Goal: Navigation & Orientation: Find specific page/section

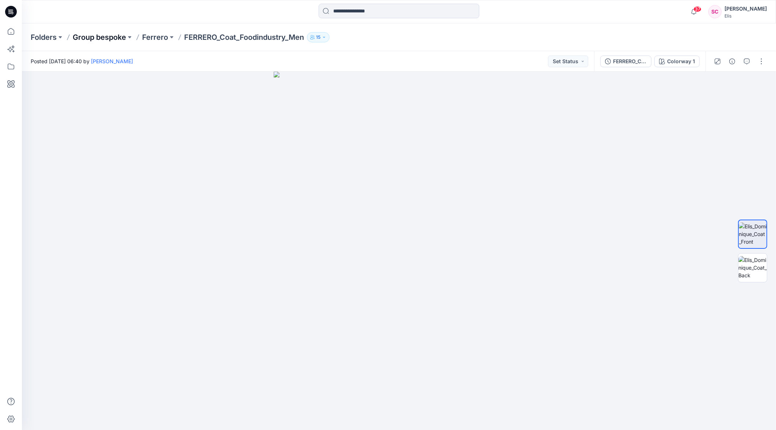
click at [98, 38] on p "Group bespoke" at bounding box center [99, 37] width 53 height 10
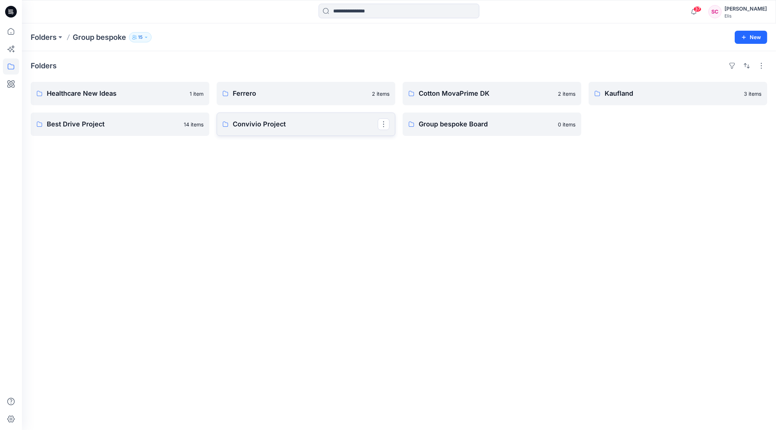
click at [278, 128] on p "Convivio Project" at bounding box center [305, 124] width 145 height 10
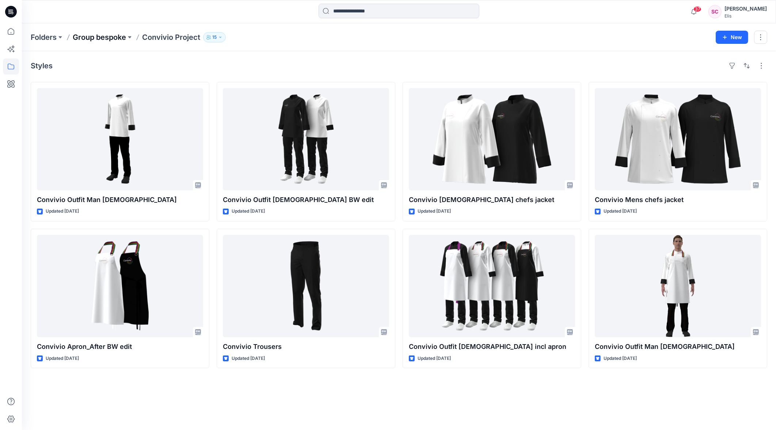
click at [111, 39] on p "Group bespoke" at bounding box center [99, 37] width 53 height 10
